Goal: Task Accomplishment & Management: Use online tool/utility

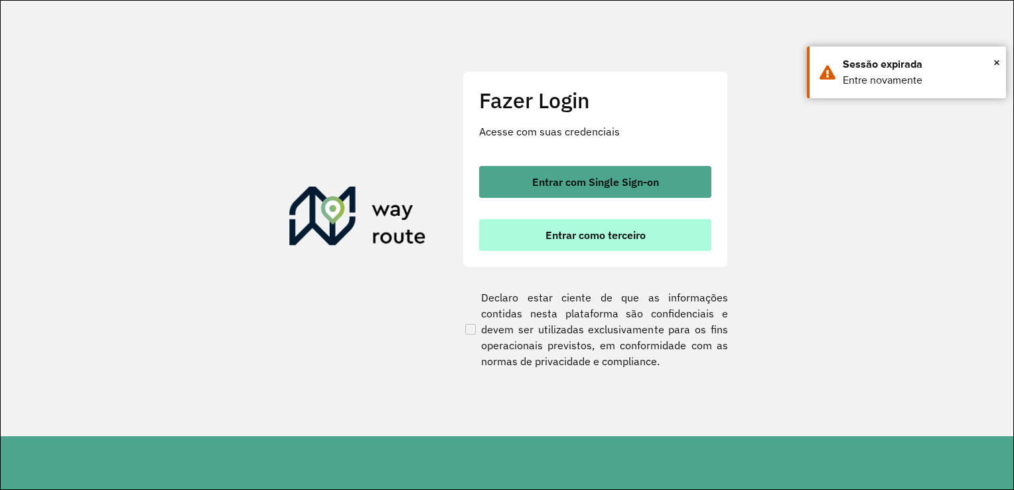
click at [596, 234] on span "Entrar como terceiro" at bounding box center [595, 235] width 100 height 11
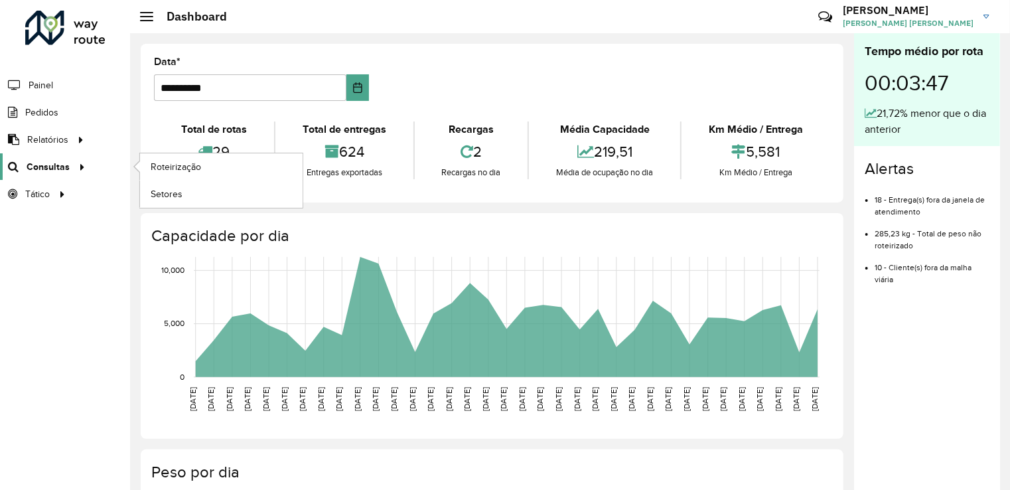
click at [76, 166] on icon at bounding box center [79, 166] width 11 height 20
click at [170, 167] on span "Roteirização" at bounding box center [178, 167] width 54 height 14
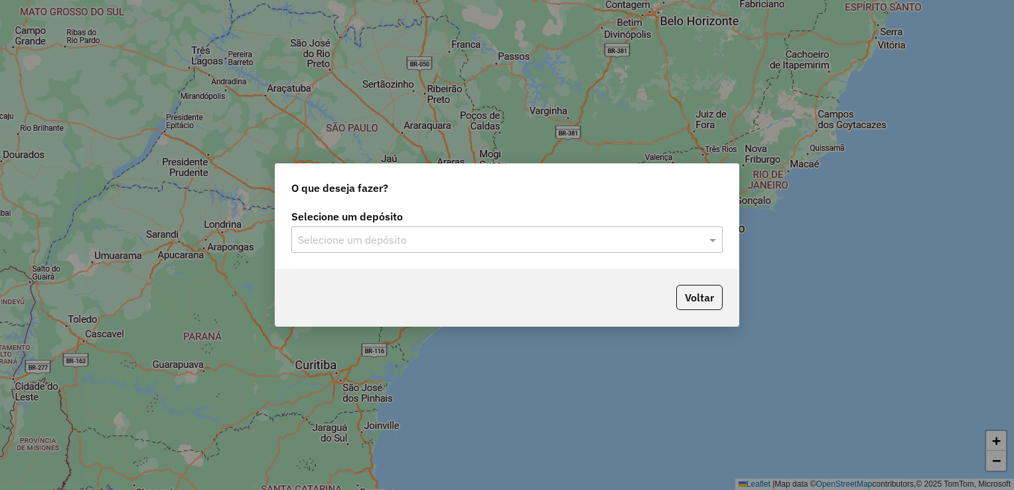
click at [455, 239] on input "text" at bounding box center [493, 240] width 391 height 16
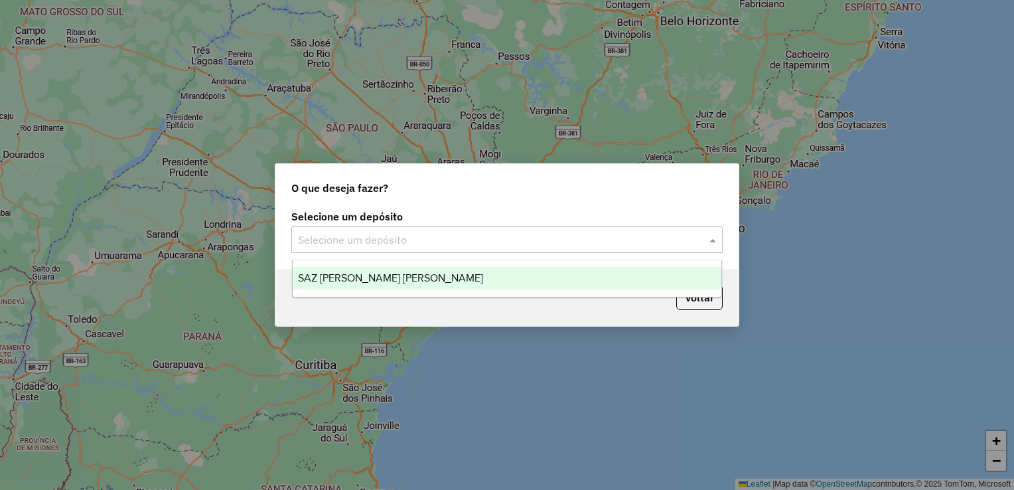
drag, startPoint x: 442, startPoint y: 278, endPoint x: 454, endPoint y: 279, distance: 12.7
click at [443, 279] on div "SAZ PY Coronel [PERSON_NAME]" at bounding box center [507, 278] width 429 height 23
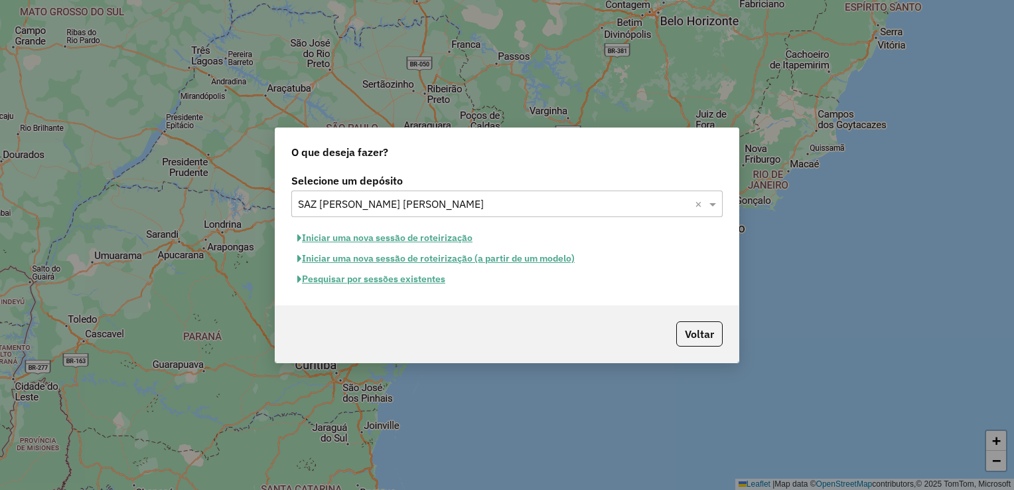
click at [397, 277] on button "Pesquisar por sessões existentes" at bounding box center [371, 279] width 160 height 21
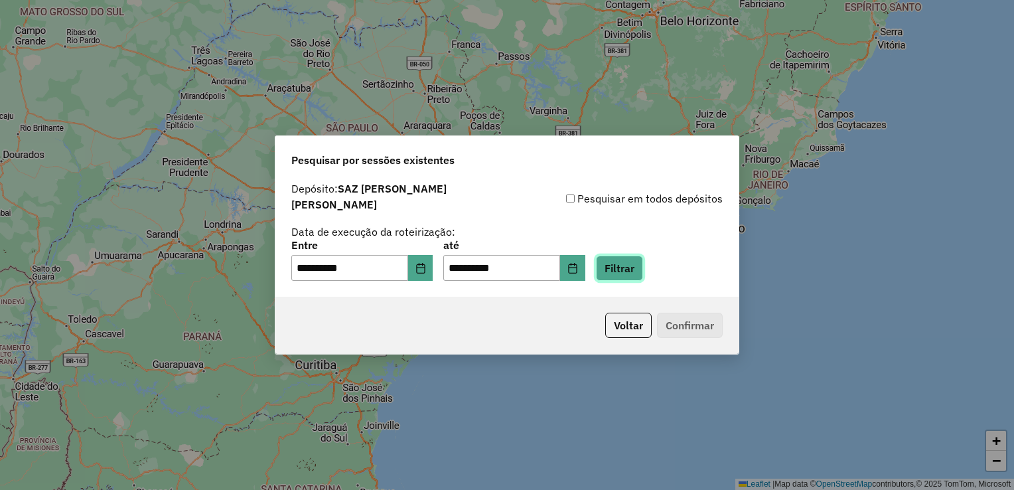
click at [638, 267] on button "Filtrar" at bounding box center [619, 267] width 47 height 25
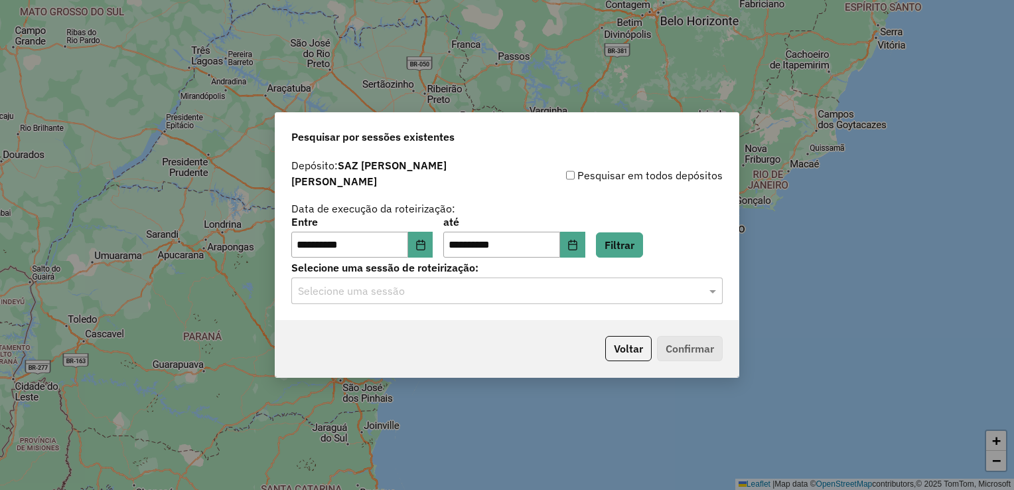
click at [567, 296] on div "Selecione uma sessão" at bounding box center [506, 290] width 431 height 27
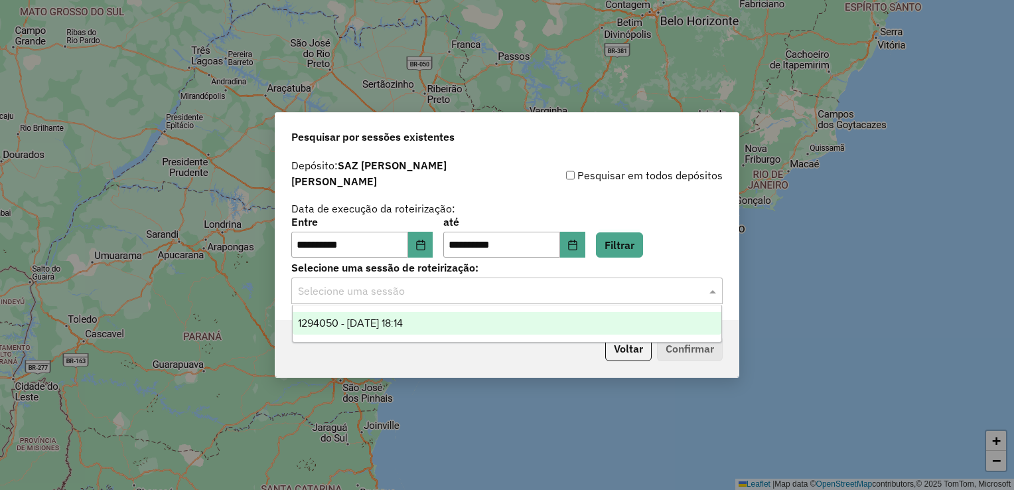
click at [418, 330] on div "1294050 - 14/10/2025 18:14" at bounding box center [507, 323] width 429 height 23
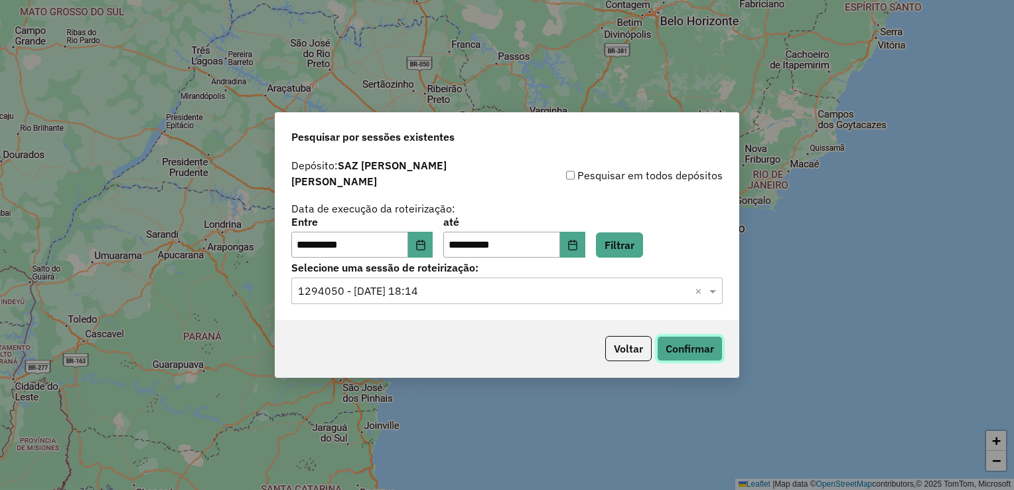
click at [695, 352] on button "Confirmar" at bounding box center [690, 348] width 66 height 25
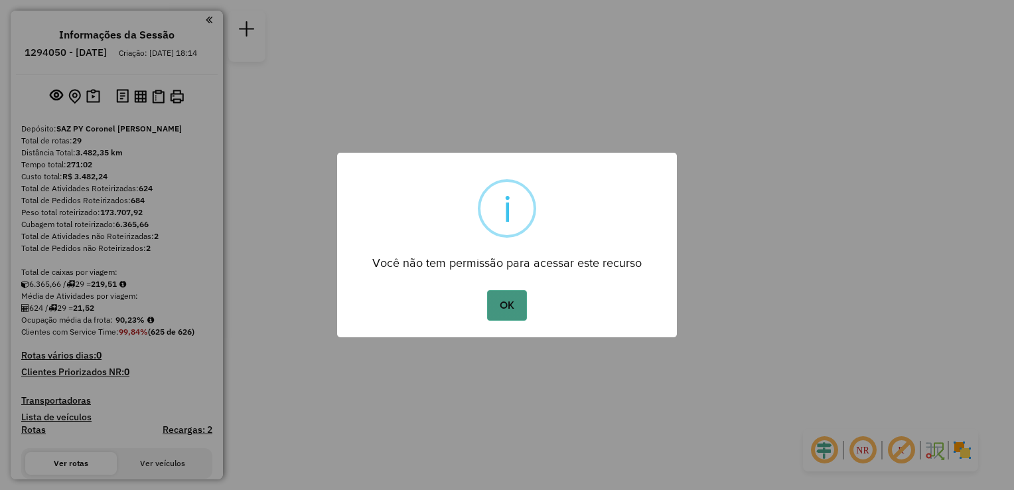
click at [502, 300] on button "OK" at bounding box center [506, 305] width 39 height 31
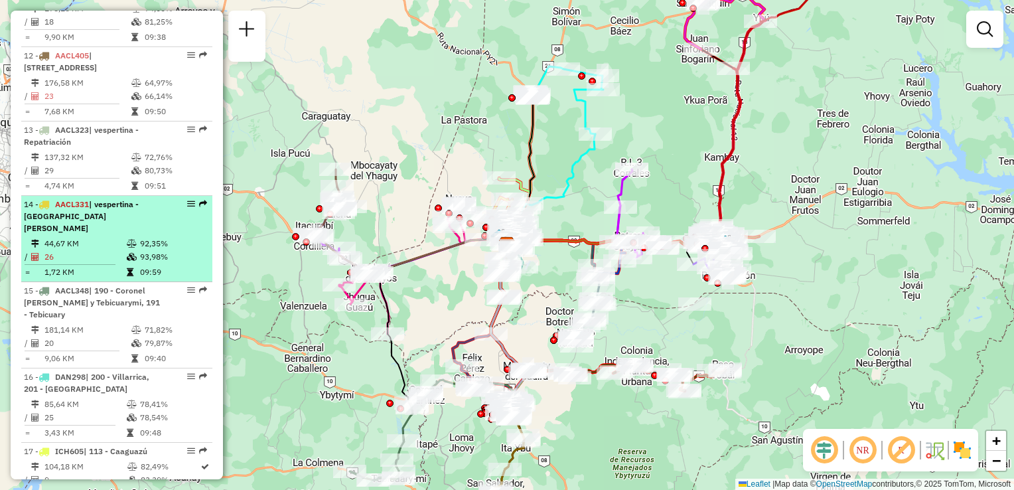
scroll to position [1194, 0]
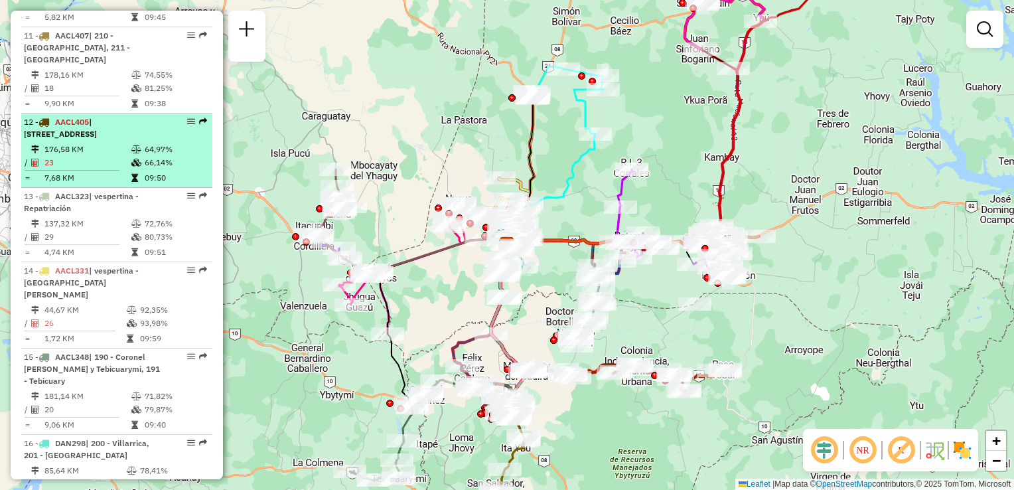
click at [87, 122] on span "AACL405" at bounding box center [72, 122] width 34 height 10
select select "**********"
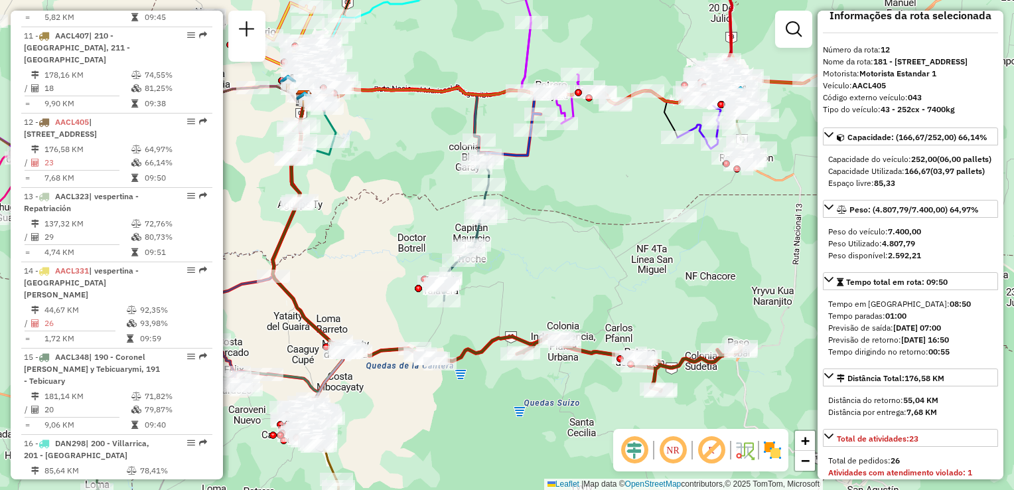
scroll to position [0, 0]
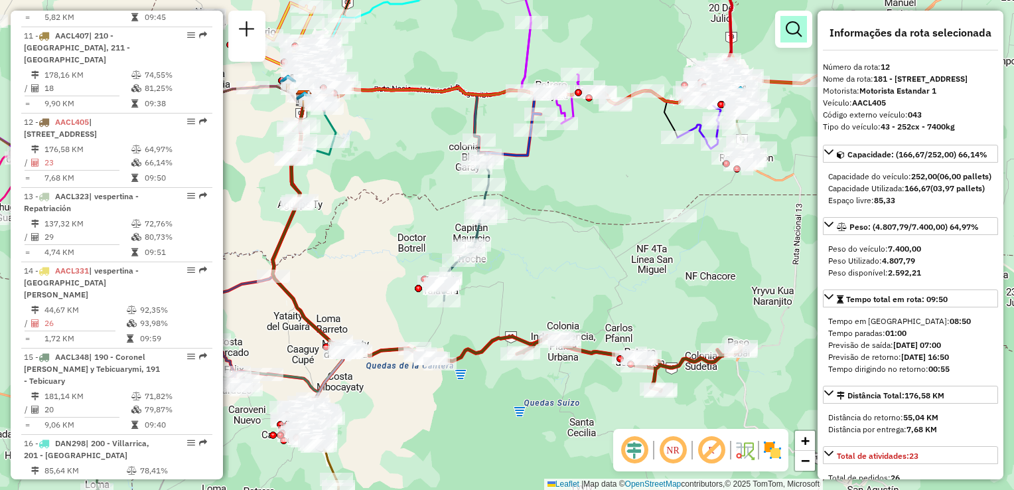
click at [786, 21] on em at bounding box center [794, 29] width 16 height 16
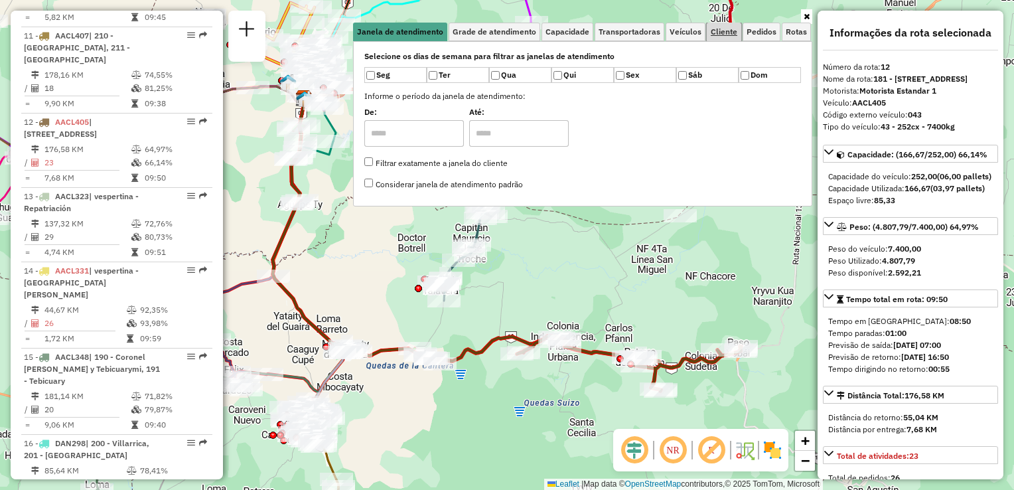
click at [719, 33] on span "Cliente" at bounding box center [724, 32] width 27 height 8
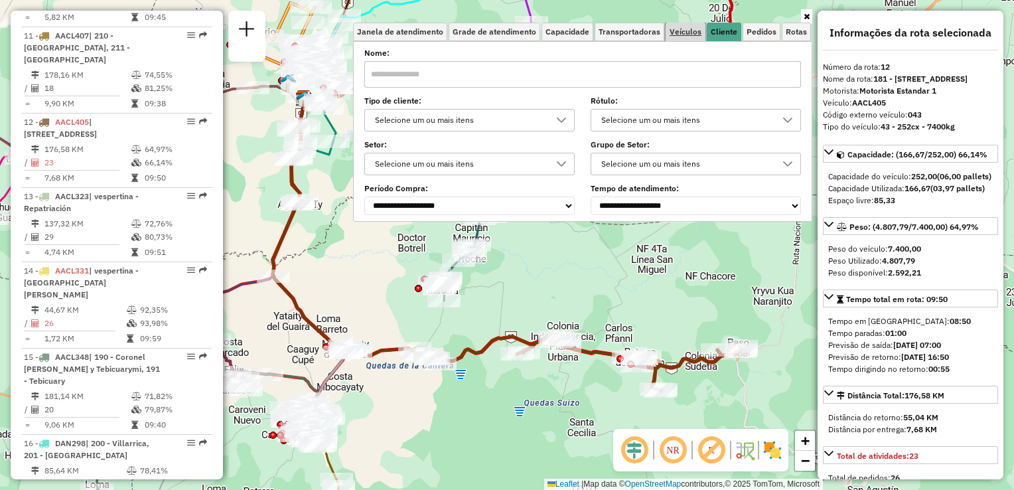
click at [689, 31] on span "Veículos" at bounding box center [685, 32] width 32 height 8
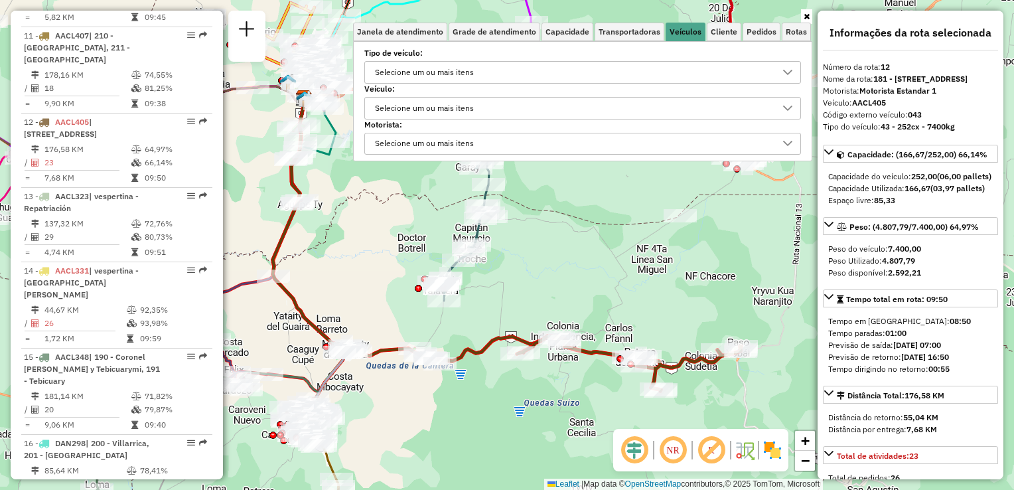
click at [612, 72] on div "Selecione um ou mais itens" at bounding box center [572, 72] width 405 height 21
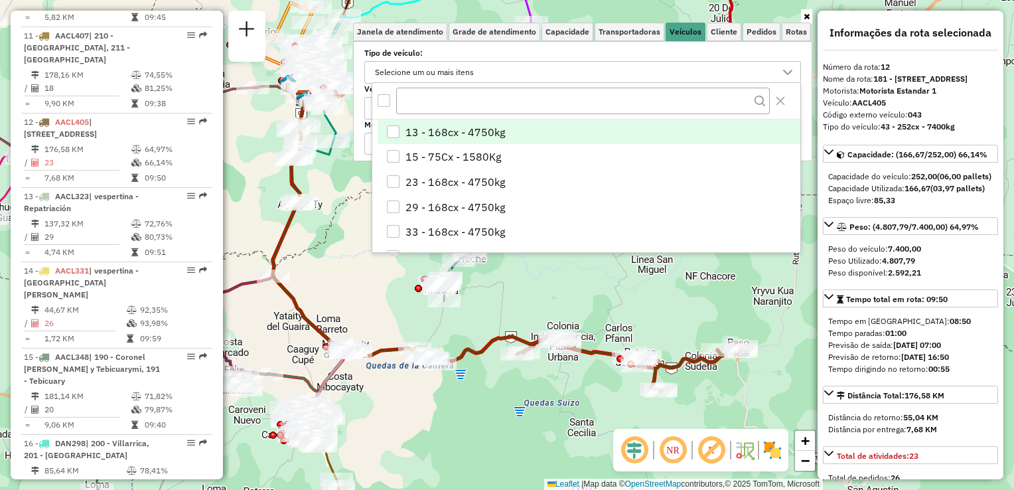
scroll to position [7, 47]
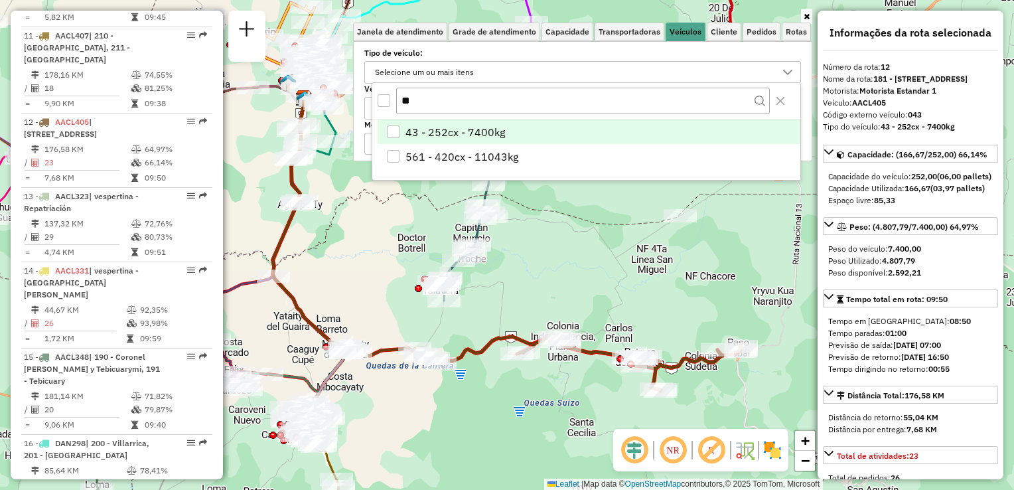
type input "**"
click at [397, 131] on div "43 - 252cx - 7400kg" at bounding box center [393, 131] width 13 height 13
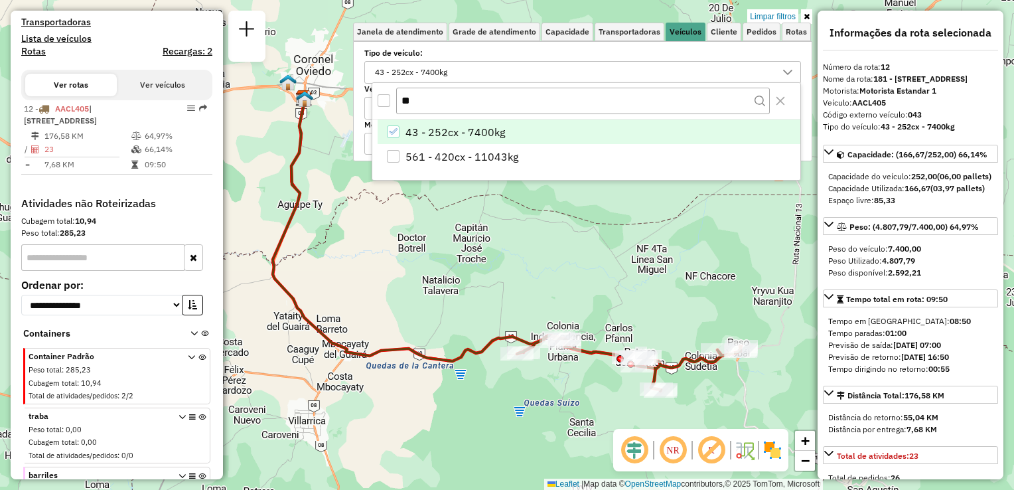
click at [480, 352] on icon at bounding box center [451, 229] width 356 height 263
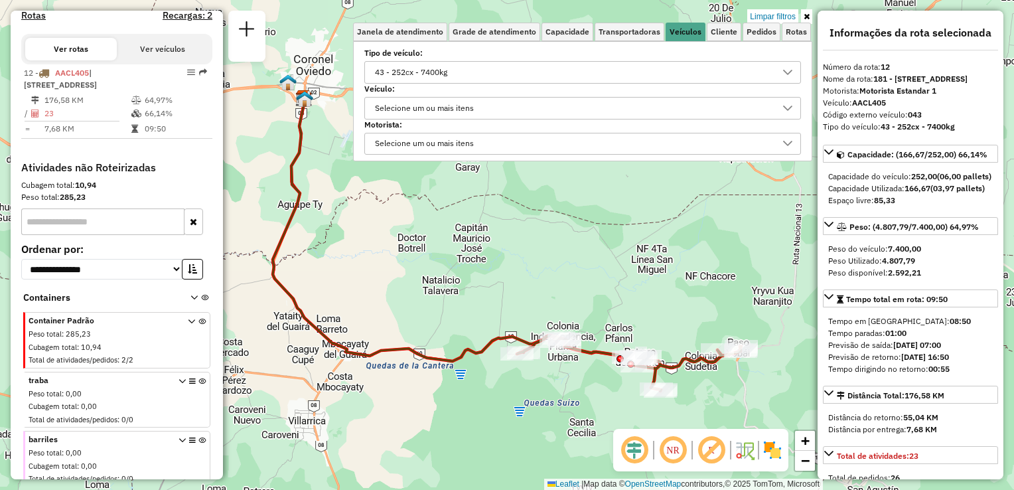
scroll to position [434, 0]
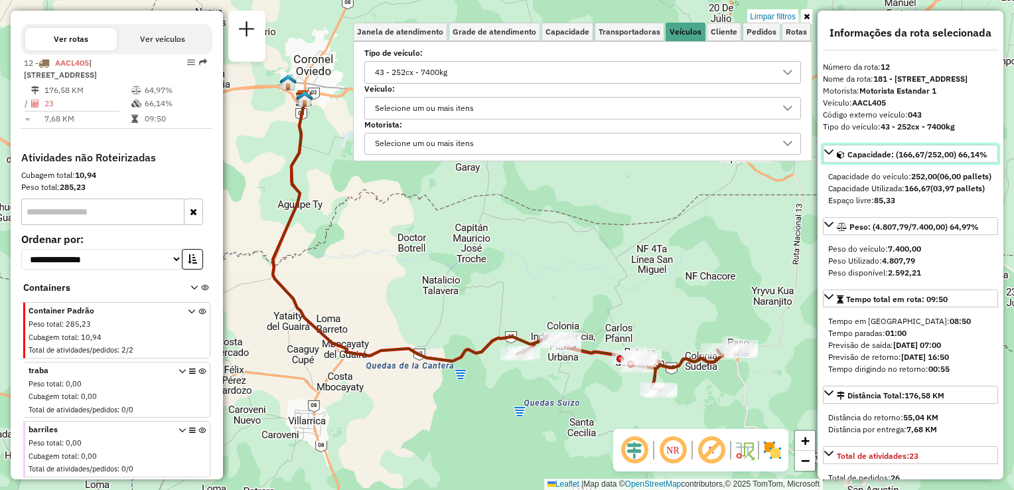
click at [834, 163] on link "Capacidade: (166,67/252,00) 66,14%" at bounding box center [910, 154] width 175 height 18
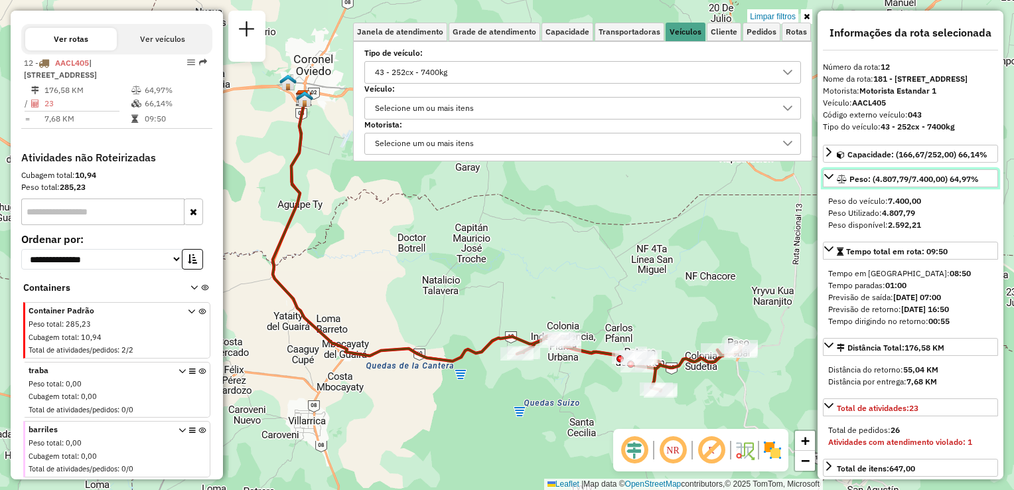
click at [833, 187] on link "Peso: (4.807,79/7.400,00) 64,97%" at bounding box center [910, 178] width 175 height 18
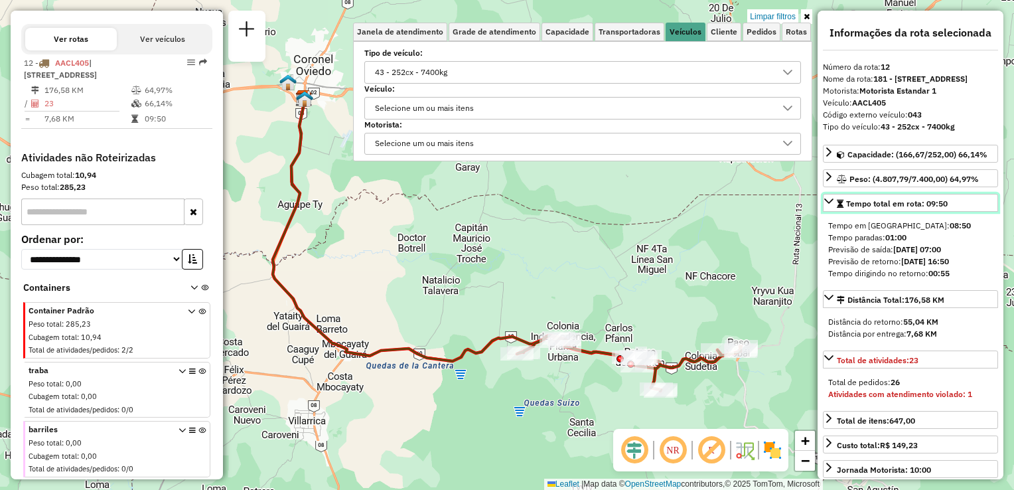
click at [837, 208] on em at bounding box center [840, 204] width 7 height 8
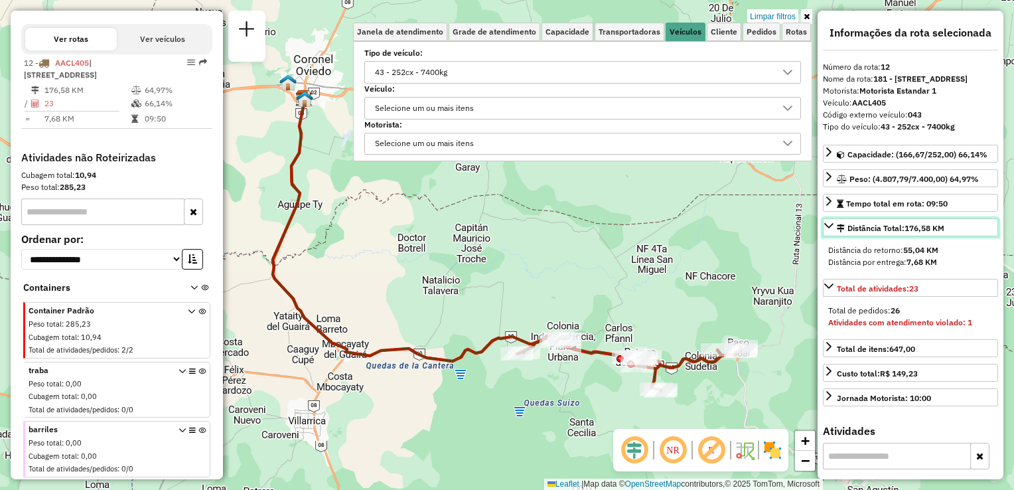
click at [837, 232] on link "Distância Total: 176,58 KM" at bounding box center [910, 227] width 175 height 18
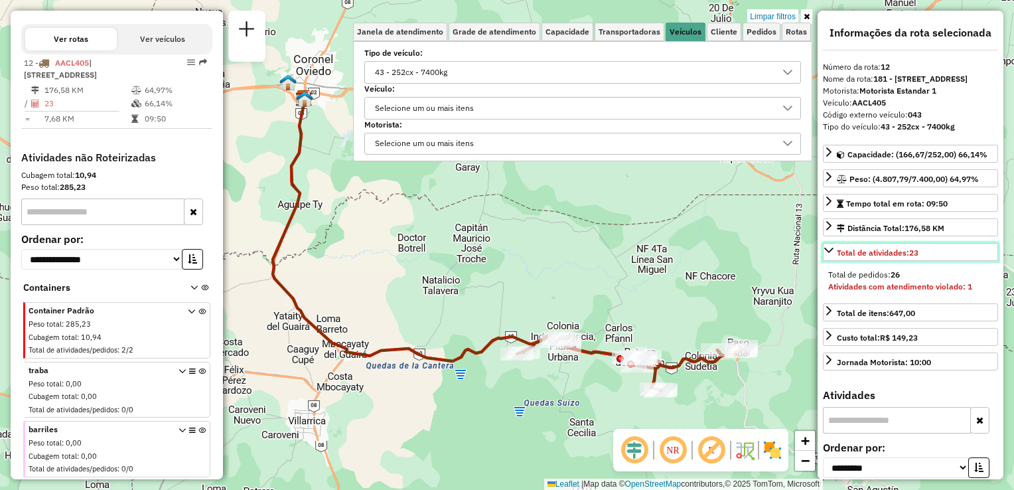
click at [831, 255] on icon at bounding box center [828, 250] width 11 height 11
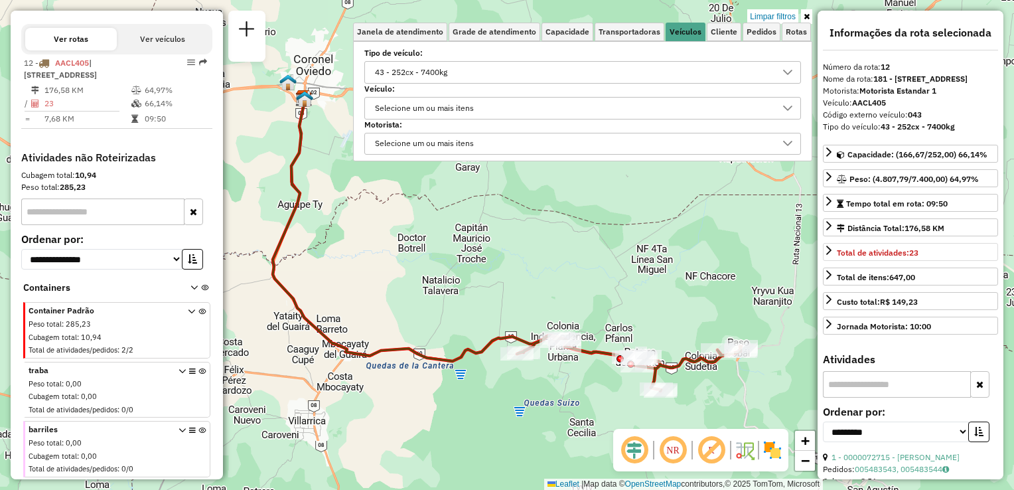
click at [440, 76] on div "43 - 252cx - 7400kg" at bounding box center [411, 72] width 82 height 21
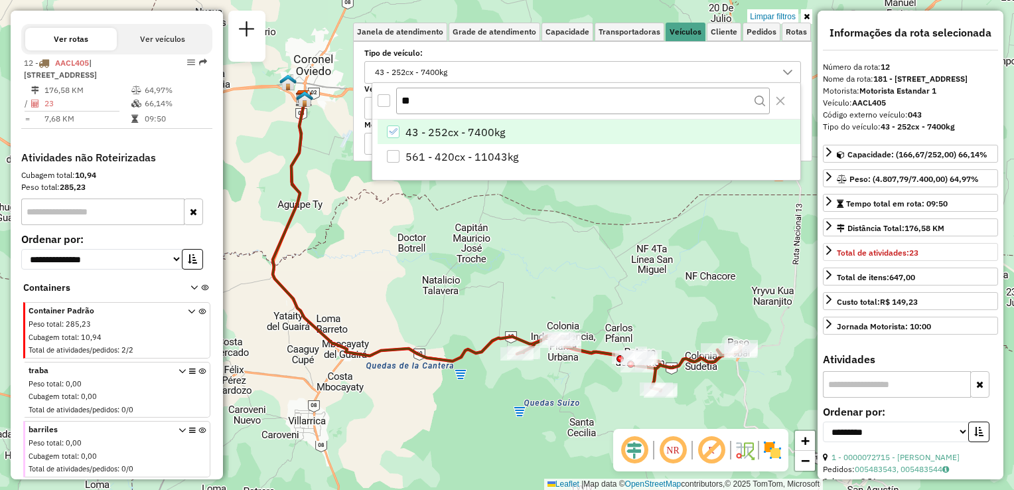
click at [394, 131] on icon "43 - 252cx - 7400kg" at bounding box center [392, 131] width 9 height 9
click at [425, 94] on input "**" at bounding box center [583, 100] width 374 height 25
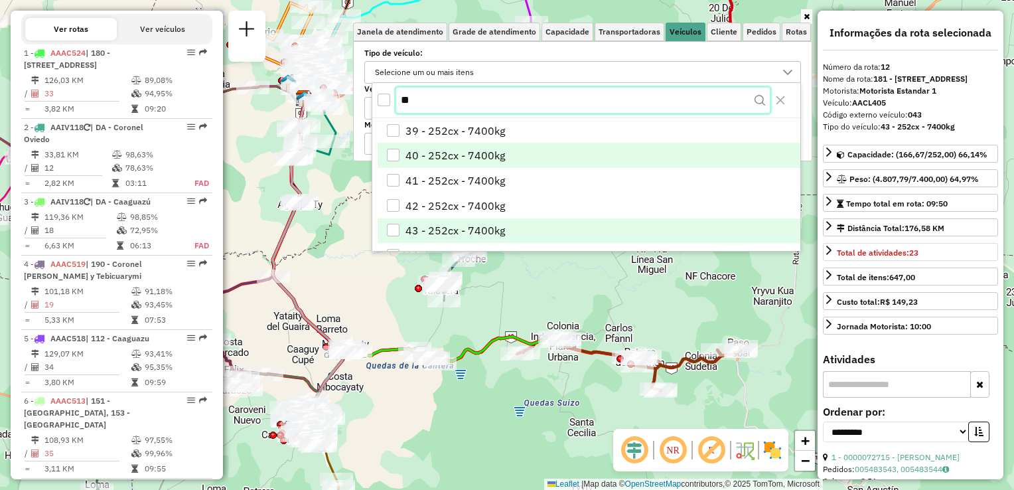
type input "**"
click at [390, 156] on div "40 - 252cx - 7400kg" at bounding box center [393, 156] width 13 height 13
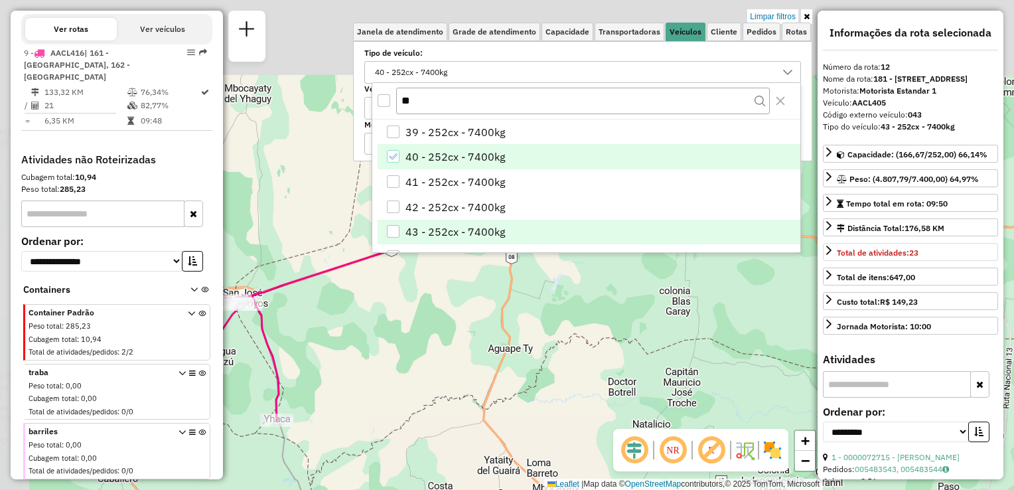
drag, startPoint x: 322, startPoint y: 243, endPoint x: 448, endPoint y: 329, distance: 152.7
click at [523, 368] on div "Limpar filtros Janela de atendimento Grade de atendimento Capacidade Transporta…" at bounding box center [507, 245] width 1014 height 490
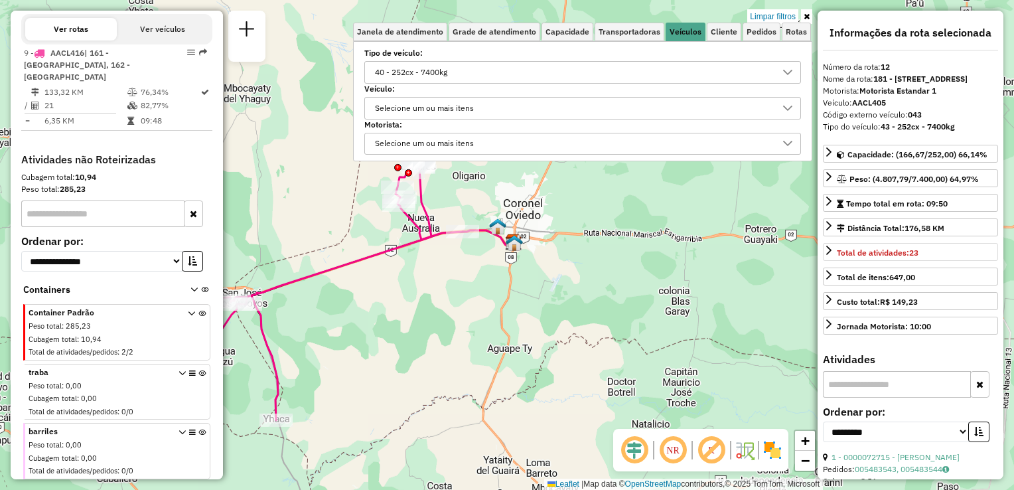
click at [342, 267] on icon at bounding box center [320, 289] width 284 height 261
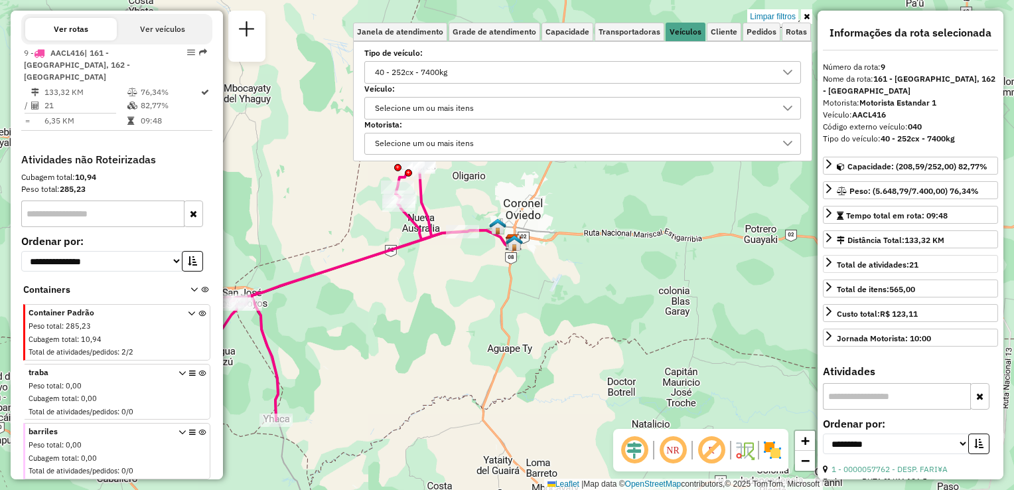
click at [494, 74] on div "40 - 252cx - 7400kg" at bounding box center [572, 72] width 405 height 21
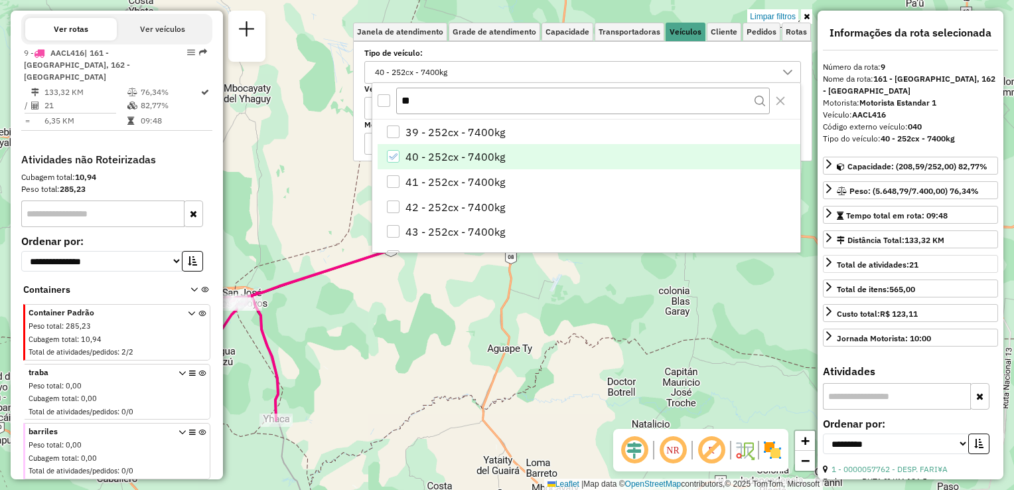
drag, startPoint x: 392, startPoint y: 159, endPoint x: 395, endPoint y: 153, distance: 7.1
click at [394, 154] on icon "40 - 252cx - 7400kg" at bounding box center [392, 156] width 9 height 9
click at [426, 100] on input "**" at bounding box center [583, 100] width 374 height 25
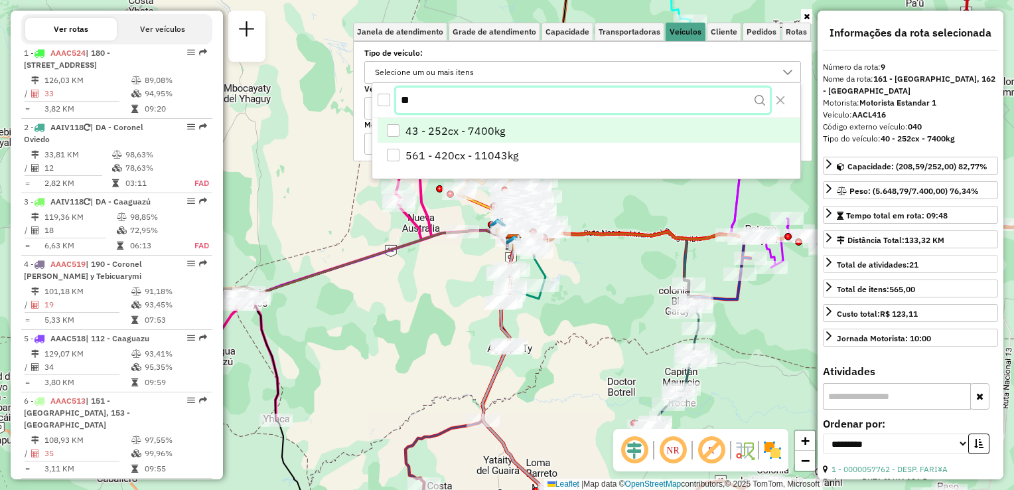
type input "**"
click at [425, 124] on span "43 - 252cx - 7400kg" at bounding box center [455, 132] width 100 height 16
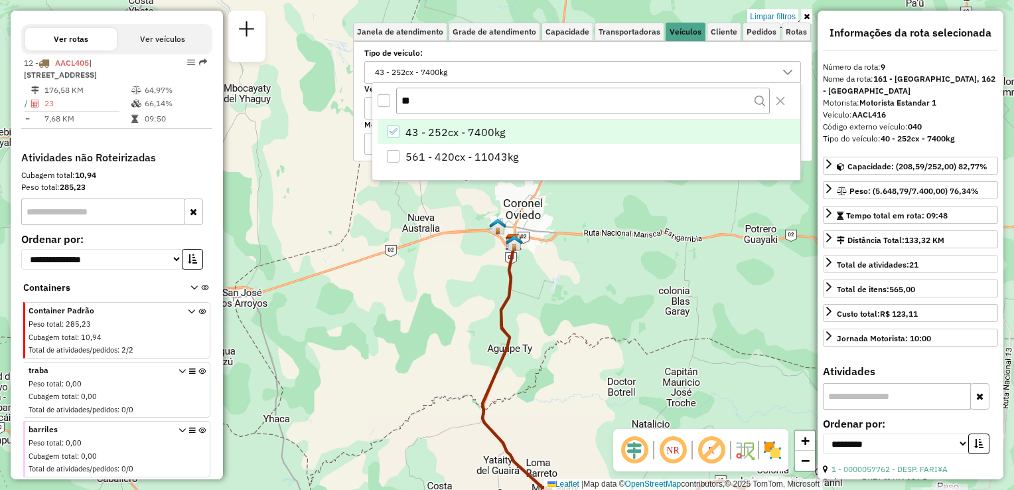
drag, startPoint x: 395, startPoint y: 130, endPoint x: 402, endPoint y: 137, distance: 9.9
click at [395, 131] on icon "43 - 252cx - 7400kg" at bounding box center [392, 131] width 9 height 9
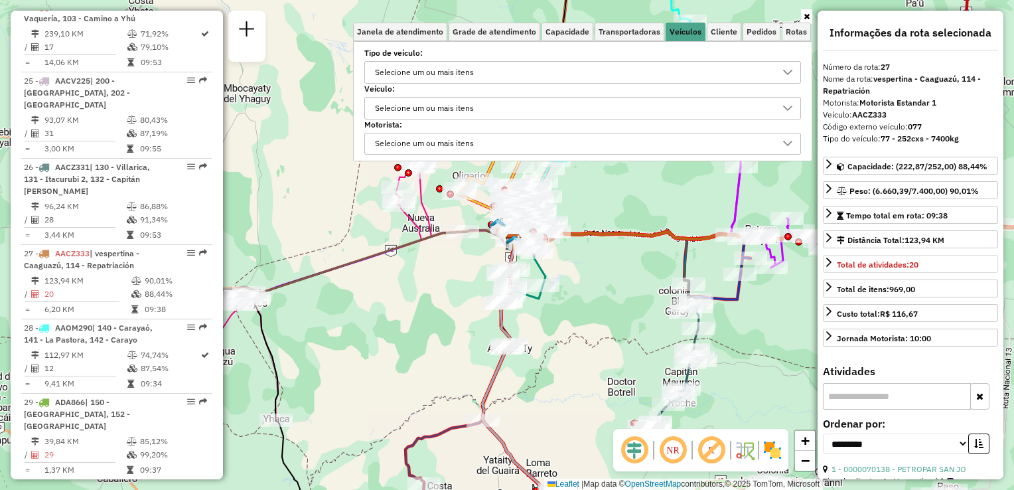
scroll to position [2384, 0]
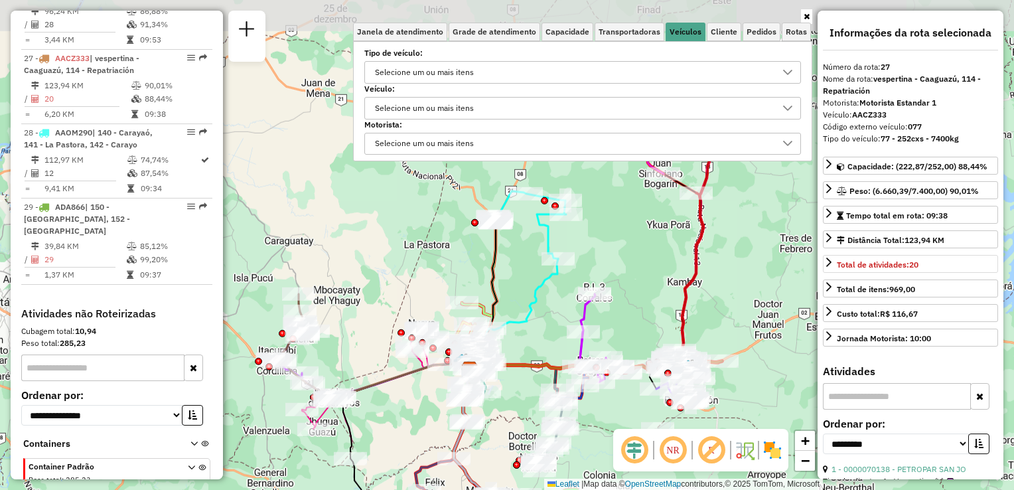
drag, startPoint x: 476, startPoint y: 197, endPoint x: 444, endPoint y: 276, distance: 85.1
click at [358, 318] on div "Janela de atendimento Grade de atendimento Capacidade Transportadoras Veículos …" at bounding box center [507, 245] width 1014 height 490
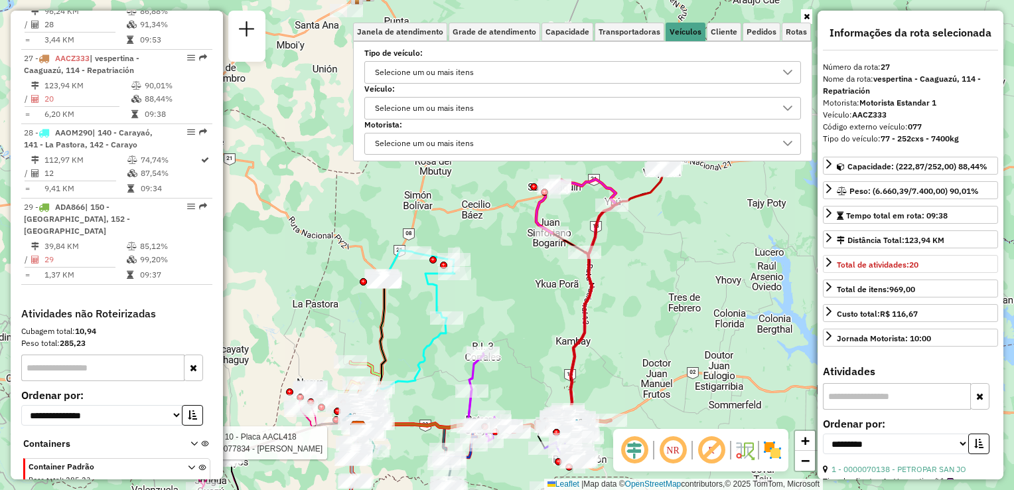
drag, startPoint x: 630, startPoint y: 202, endPoint x: 520, endPoint y: 247, distance: 119.3
click at [520, 247] on div "Rota 10 - Placa AACL418 0000077834 - [PERSON_NAME] [PERSON_NAME] de atendimento…" at bounding box center [507, 245] width 1014 height 490
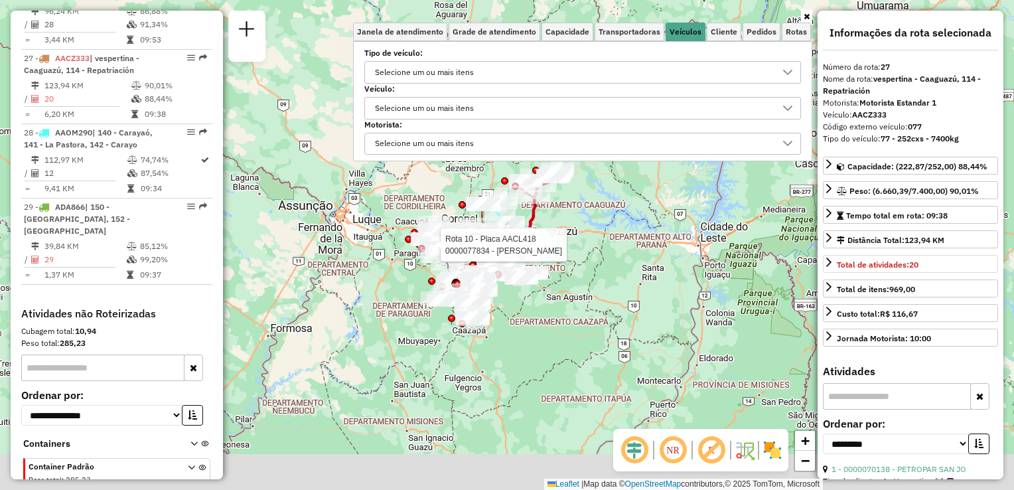
drag, startPoint x: 504, startPoint y: 204, endPoint x: 516, endPoint y: 153, distance: 51.8
click at [516, 153] on div "Rota 10 - Placa AACL418 0000077834 - [PERSON_NAME] [PERSON_NAME] de atendimento…" at bounding box center [507, 245] width 1014 height 490
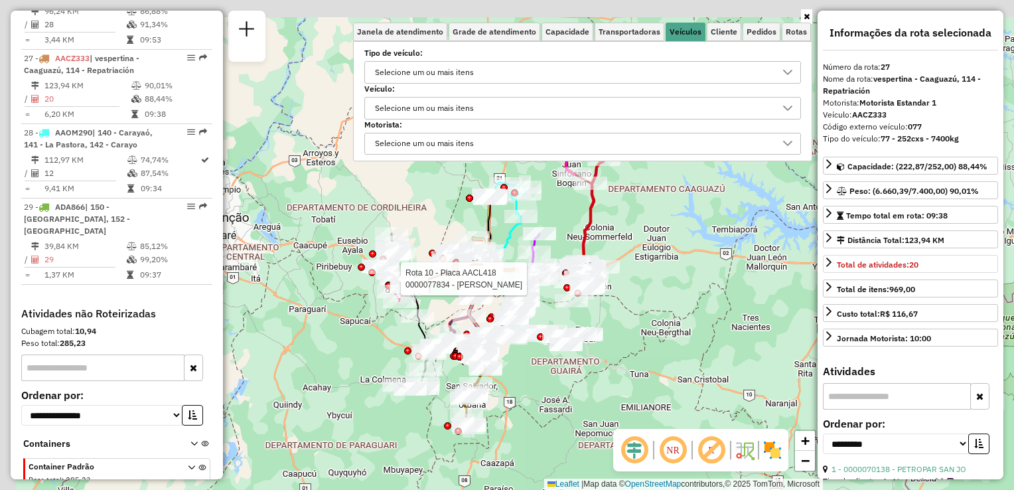
drag, startPoint x: 506, startPoint y: 184, endPoint x: 553, endPoint y: 213, distance: 55.4
click at [553, 213] on div "Rota 10 - Placa AACL418 0000077834 - [PERSON_NAME] [PERSON_NAME] de atendimento…" at bounding box center [507, 245] width 1014 height 490
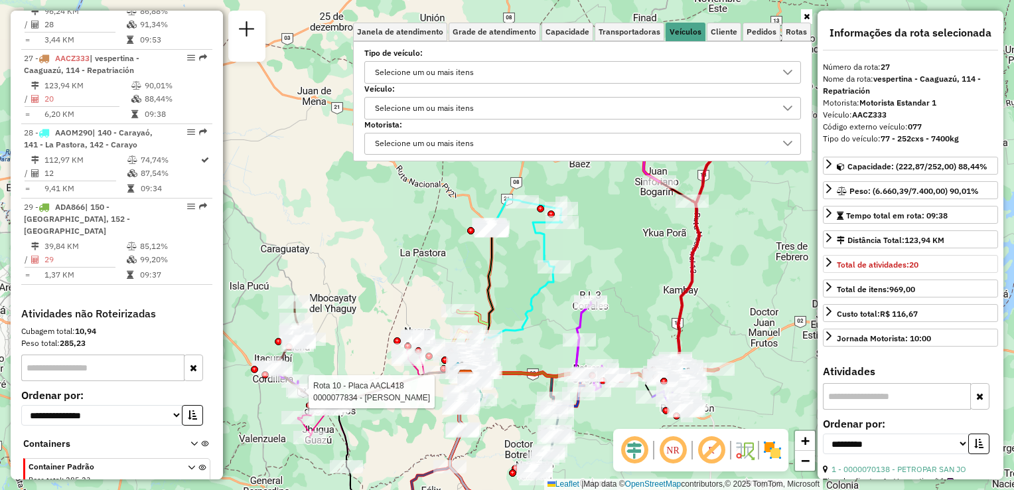
drag, startPoint x: 543, startPoint y: 222, endPoint x: 585, endPoint y: 250, distance: 50.8
click at [585, 250] on div "Rota 10 - Placa AACL418 0000077834 - [PERSON_NAME] [PERSON_NAME] de atendimento…" at bounding box center [507, 245] width 1014 height 490
click at [608, 218] on div "Rota 10 - Placa AACL418 0000077834 - [PERSON_NAME] CACERES Rota 28 - Placa AAOM…" at bounding box center [507, 245] width 1014 height 490
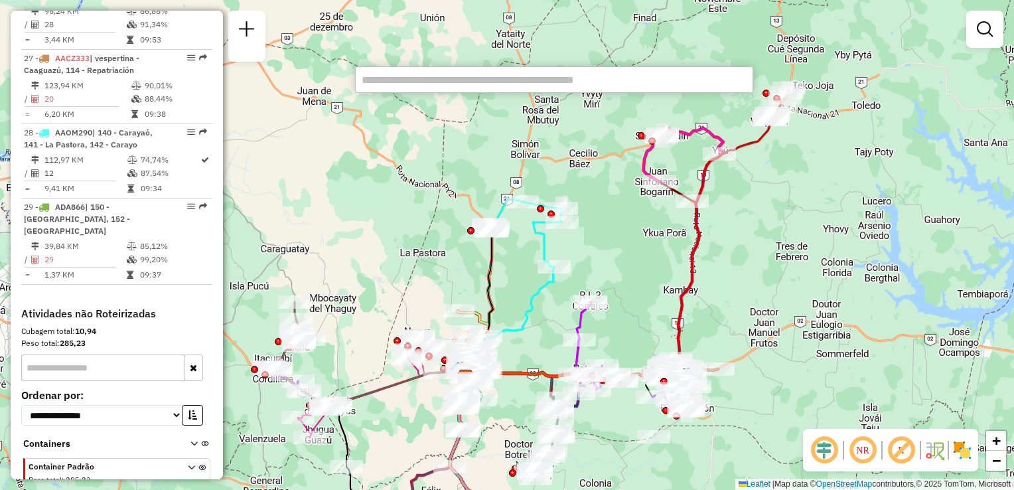
paste input "*****"
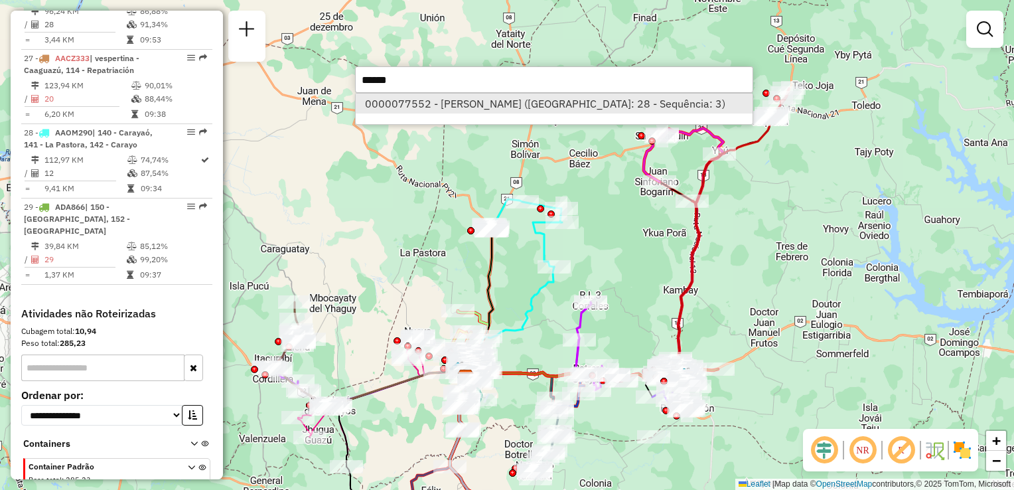
type input "*****"
click at [422, 109] on li "0000077552 - [PERSON_NAME] ([GEOGRAPHIC_DATA]: 28 - Sequência: 3)" at bounding box center [554, 104] width 397 height 20
select select "**********"
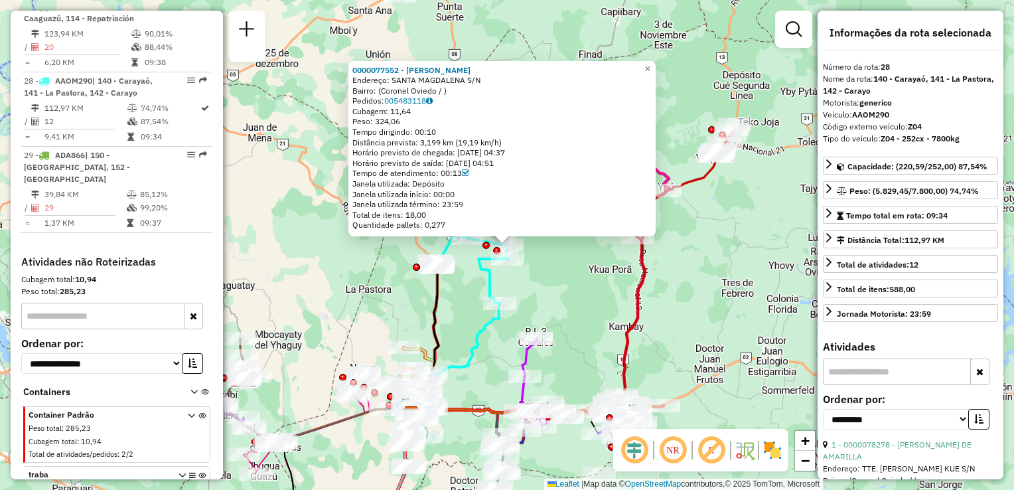
scroll to position [2457, 0]
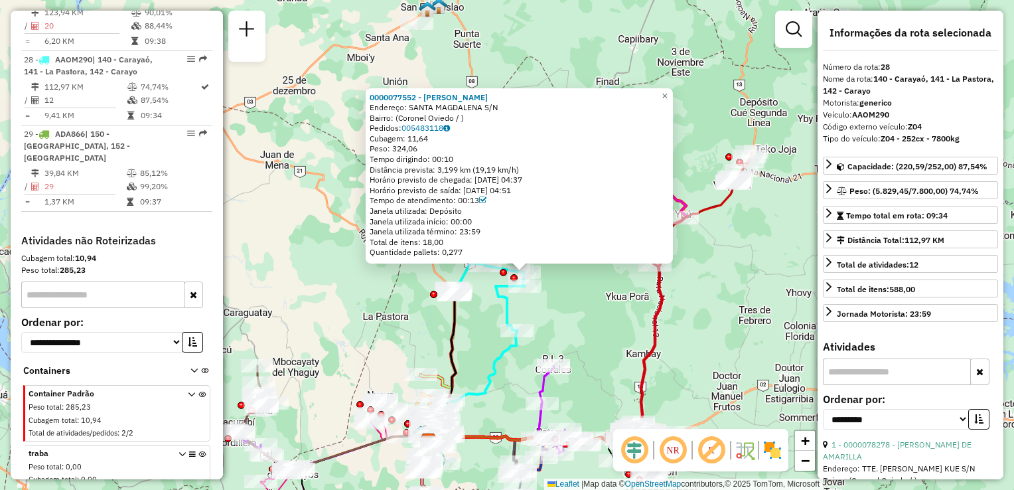
drag, startPoint x: 733, startPoint y: 227, endPoint x: 750, endPoint y: 251, distance: 30.0
click at [750, 251] on div "0000077552 - [PERSON_NAME]: SANTA MAGDALENA S/N Bairro: ([GEOGRAPHIC_DATA] / ) …" at bounding box center [507, 245] width 1014 height 490
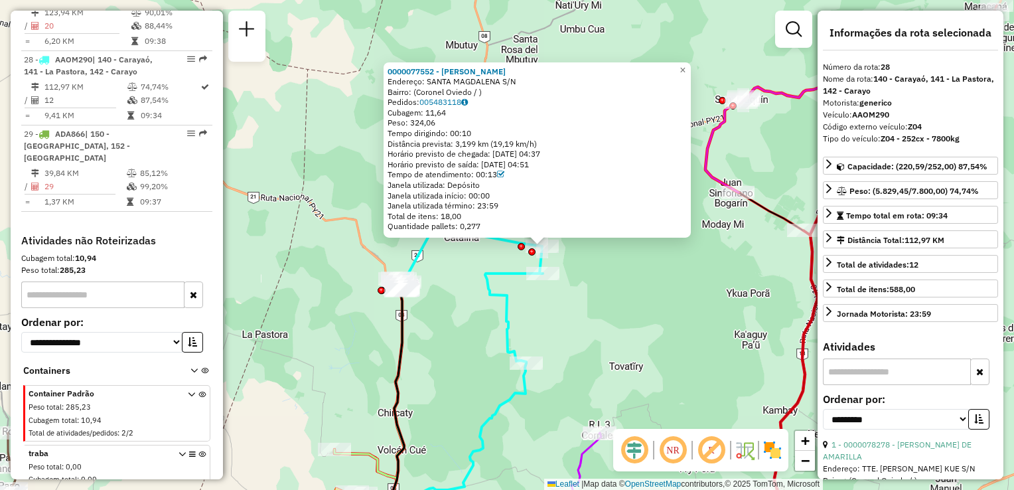
click at [496, 274] on icon at bounding box center [469, 294] width 148 height 137
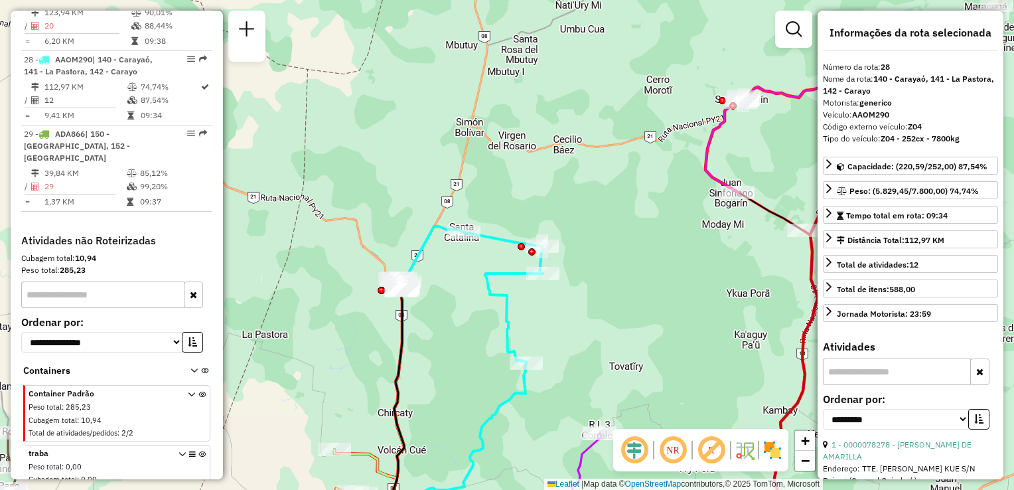
click at [508, 273] on icon at bounding box center [469, 294] width 148 height 137
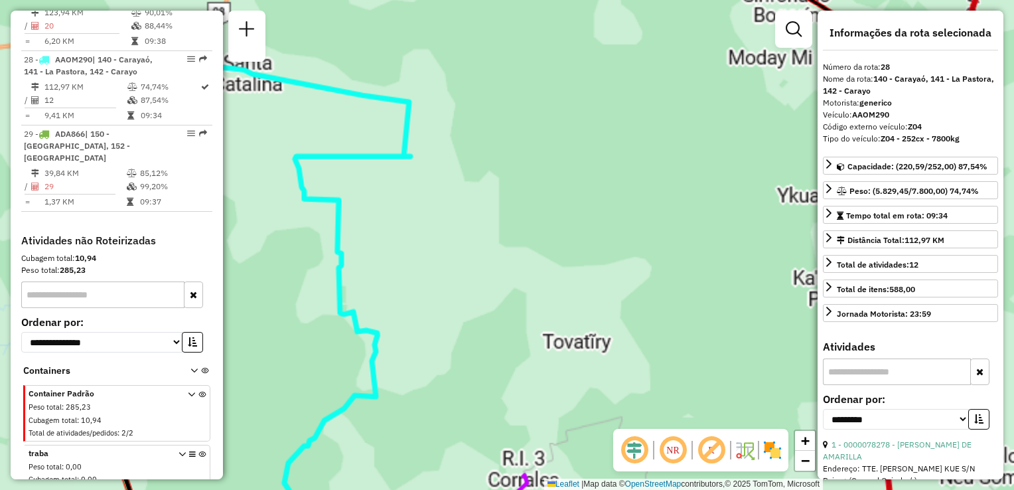
drag, startPoint x: 634, startPoint y: 309, endPoint x: 590, endPoint y: 224, distance: 95.5
click at [590, 224] on div "Janela de atendimento Grade de atendimento Capacidade Transportadoras Veículos …" at bounding box center [507, 245] width 1014 height 490
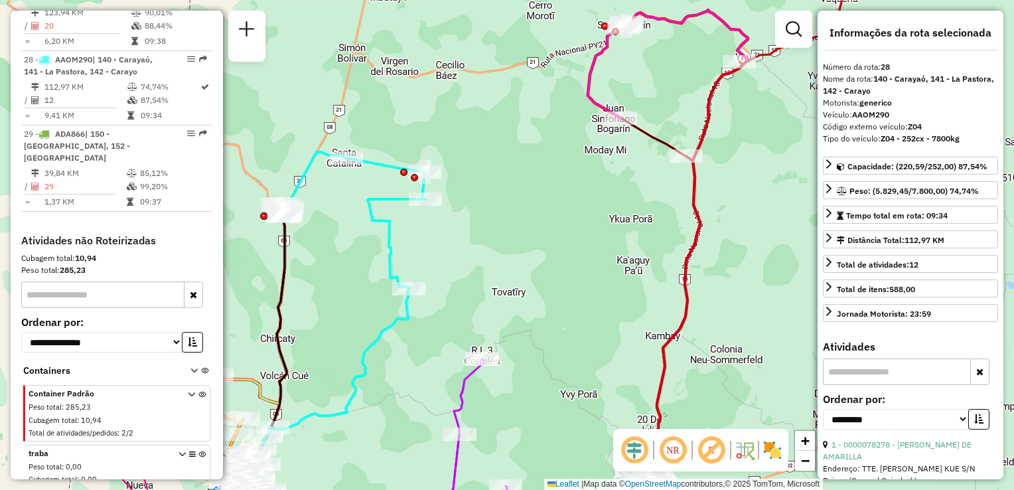
click at [386, 199] on icon at bounding box center [351, 220] width 148 height 137
